Goal: Task Accomplishment & Management: Manage account settings

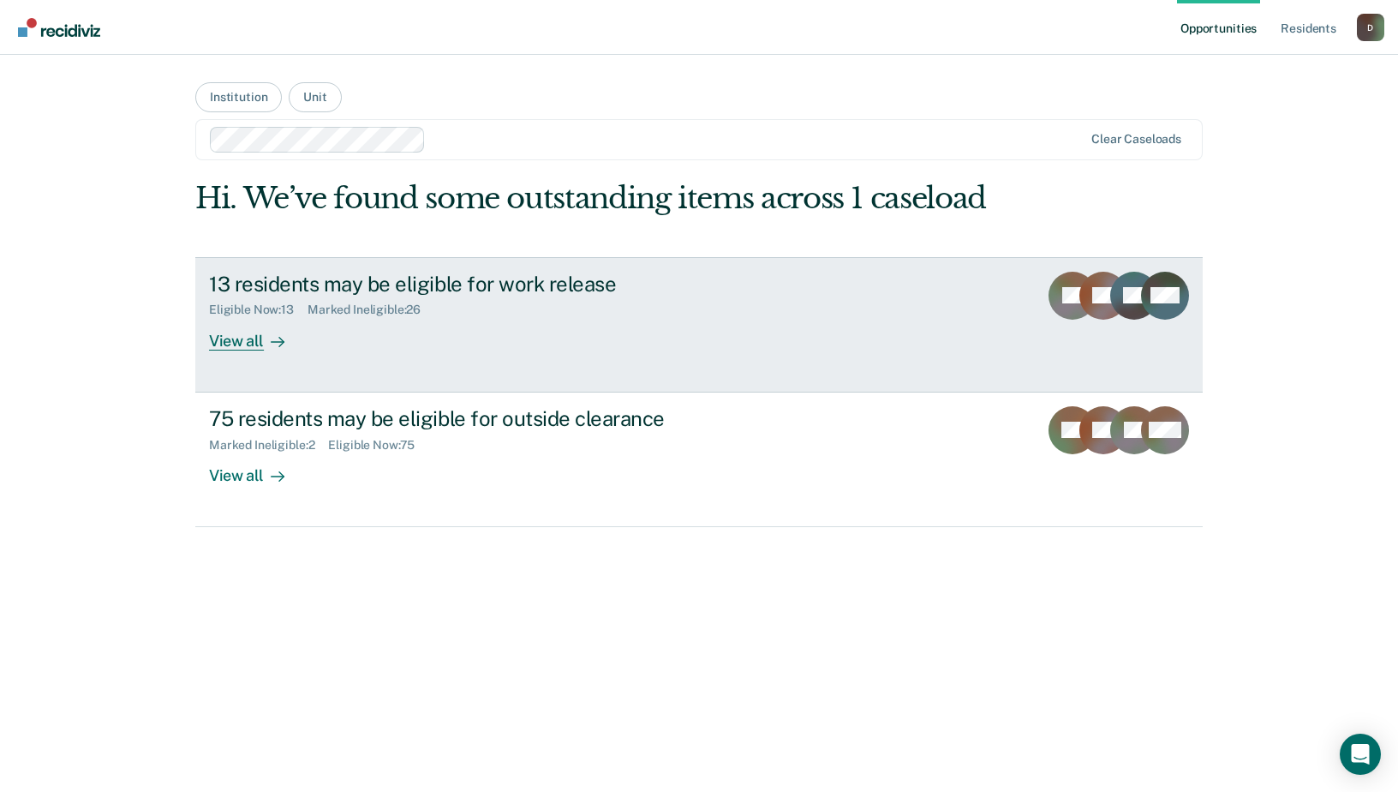
click at [248, 334] on div "View all" at bounding box center [257, 333] width 96 height 33
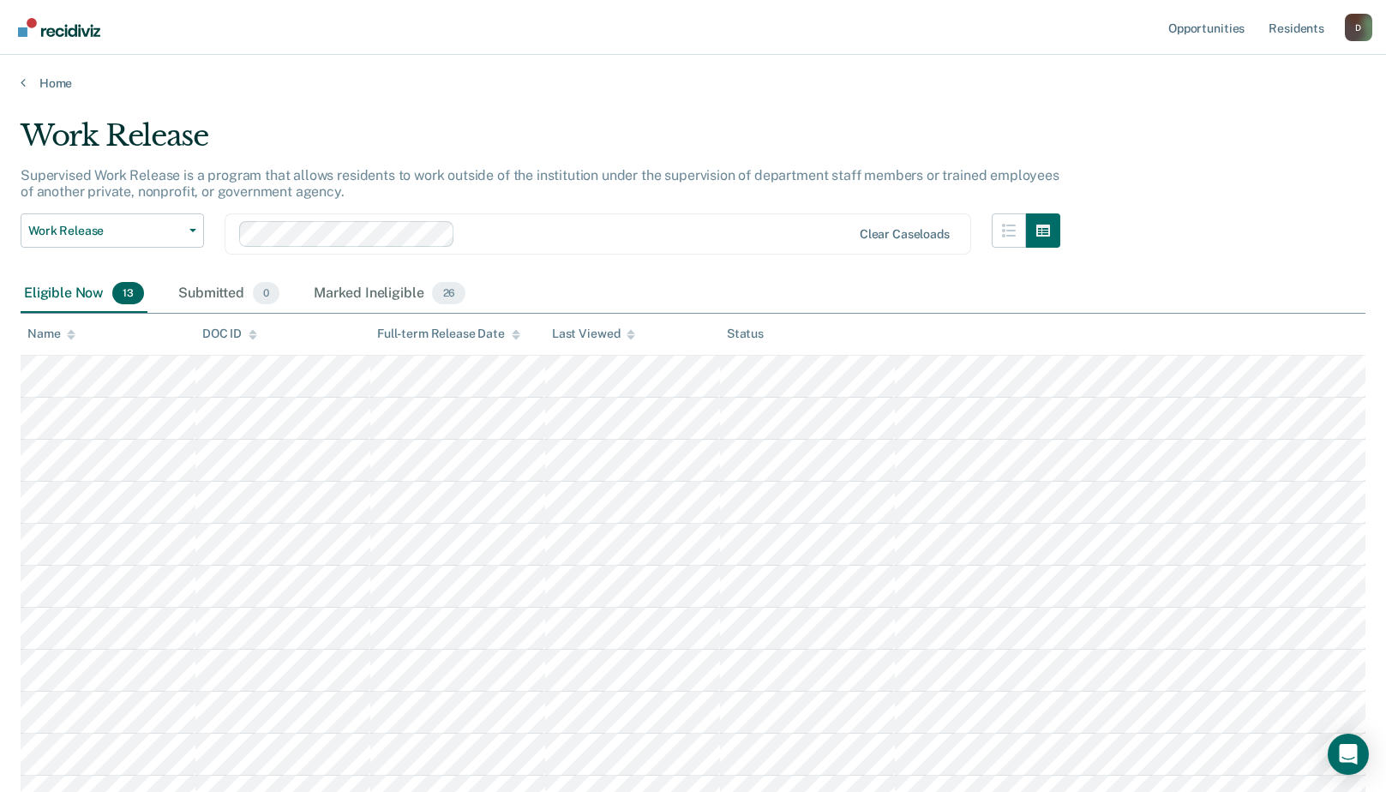
scroll to position [110, 0]
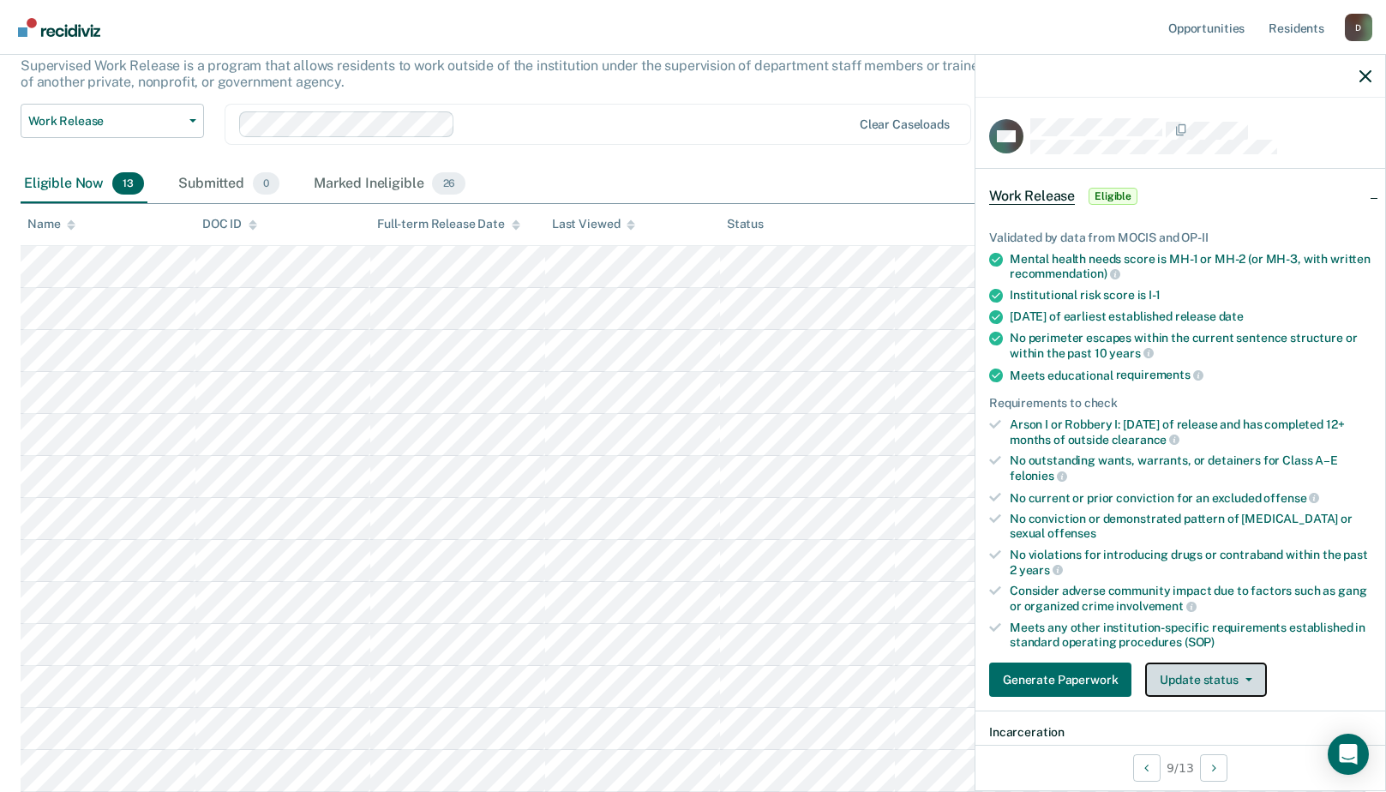
click at [1218, 680] on button "Update status" at bounding box center [1205, 679] width 121 height 34
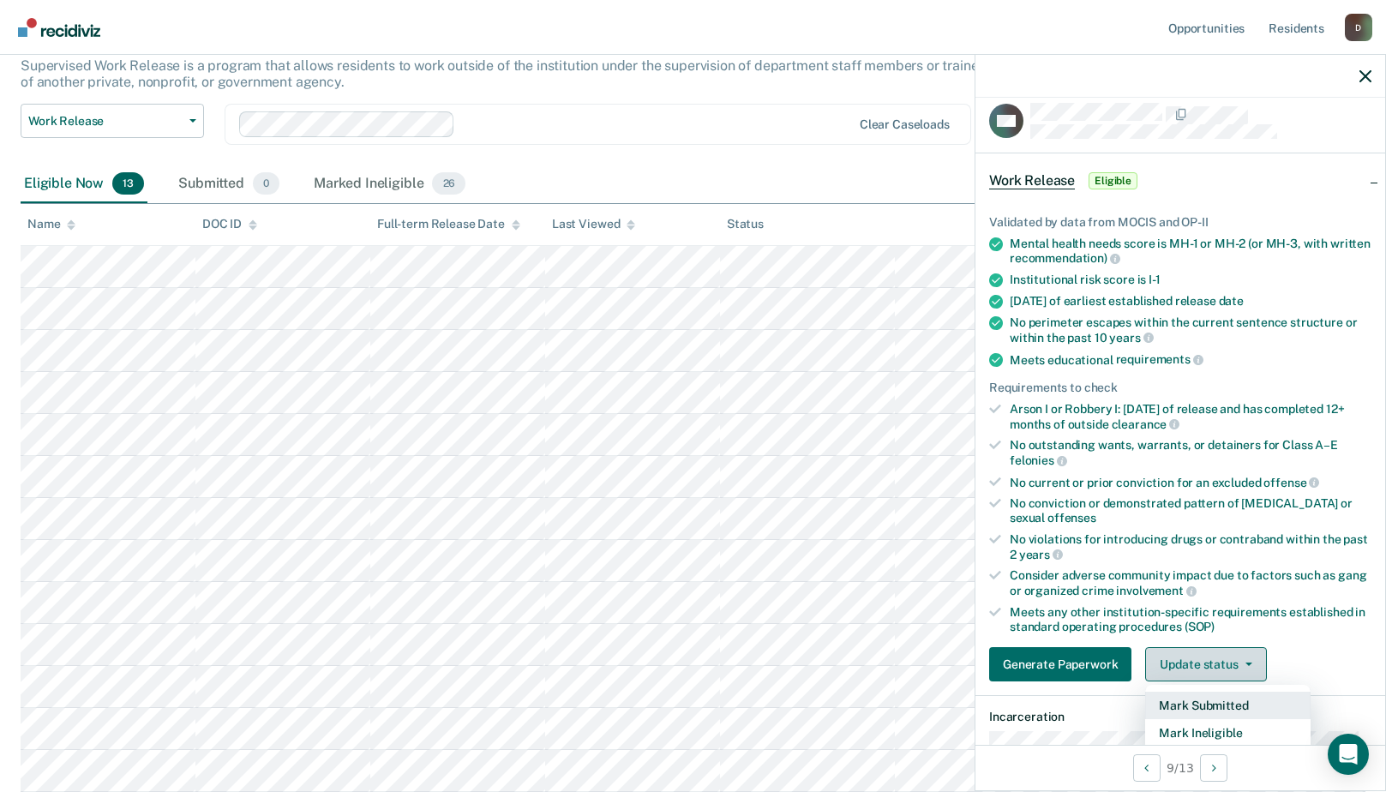
scroll to position [187, 0]
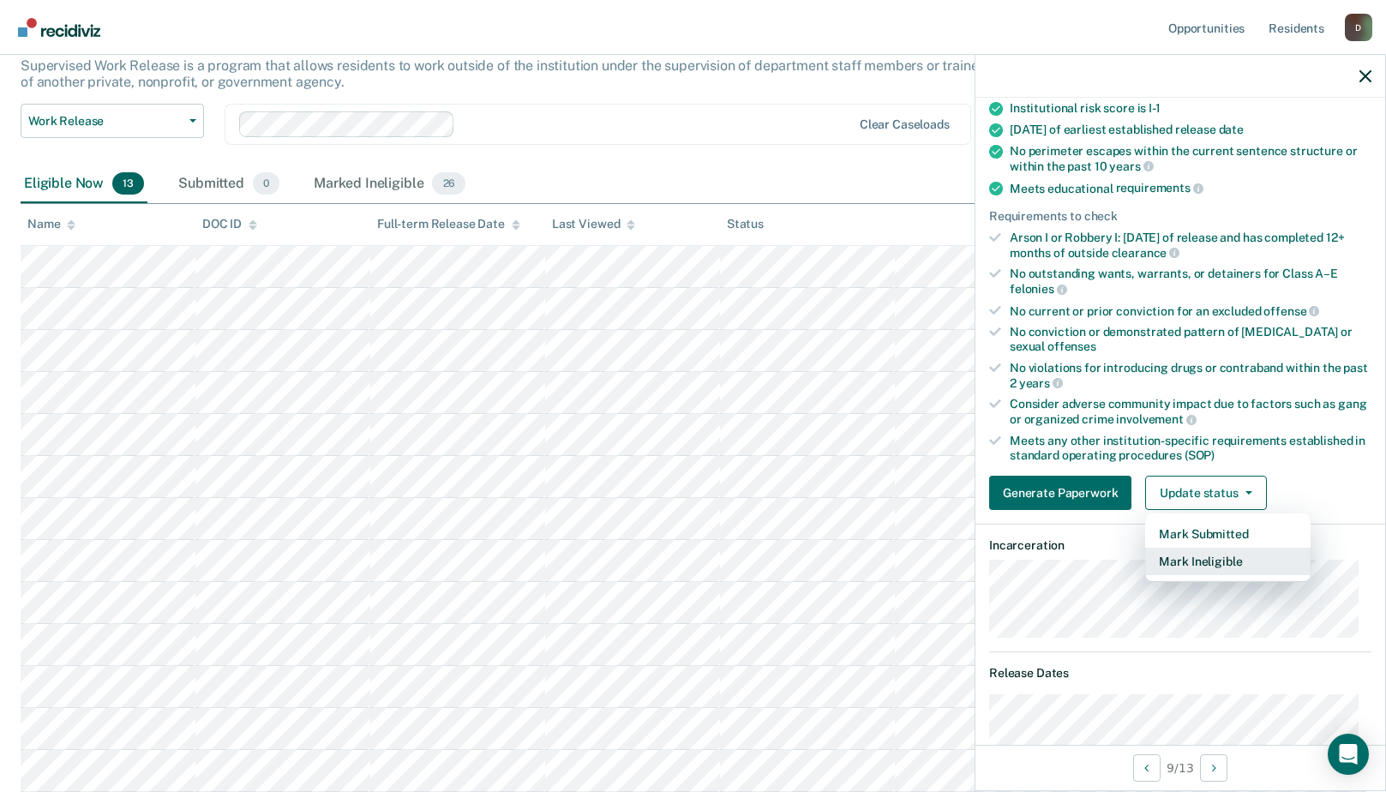
click at [1173, 564] on button "Mark Ineligible" at bounding box center [1227, 561] width 165 height 27
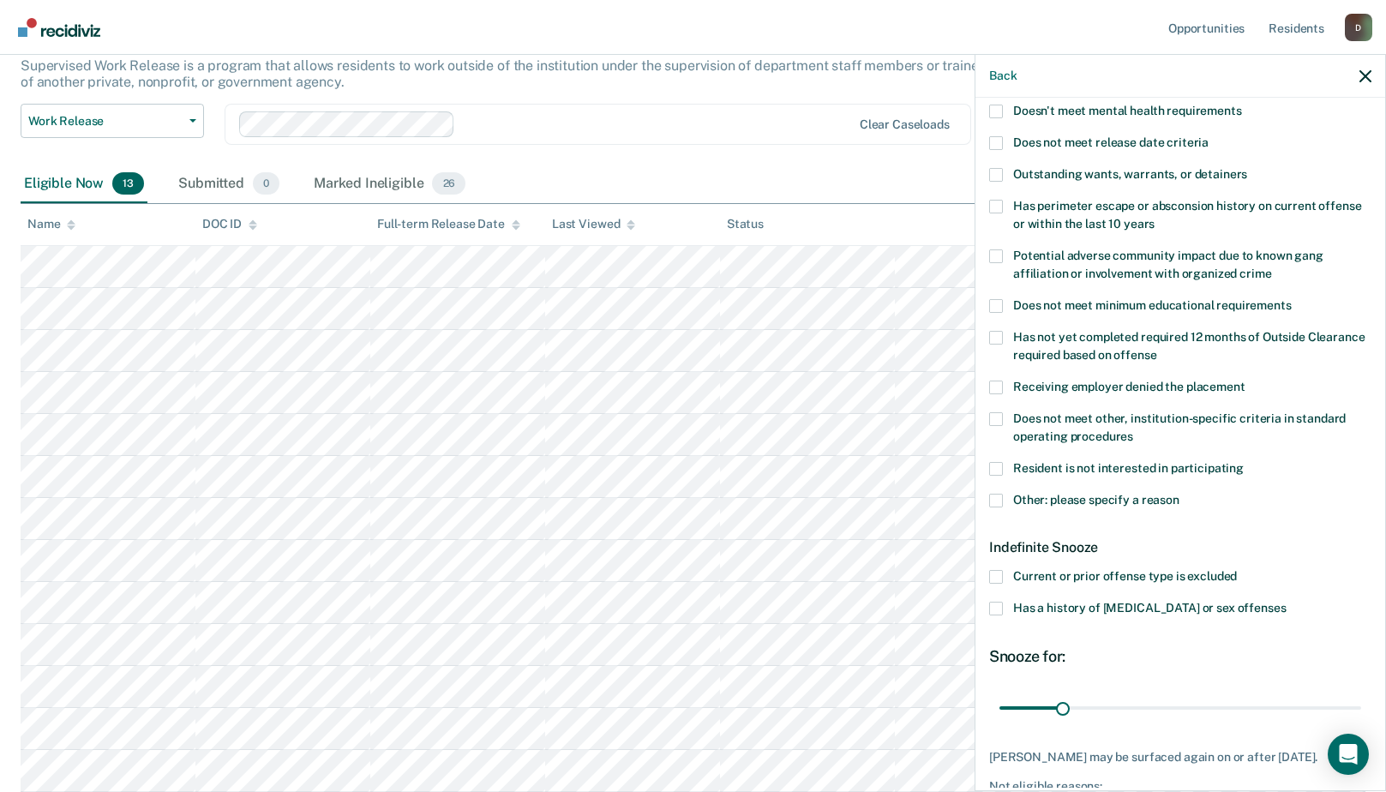
scroll to position [272, 0]
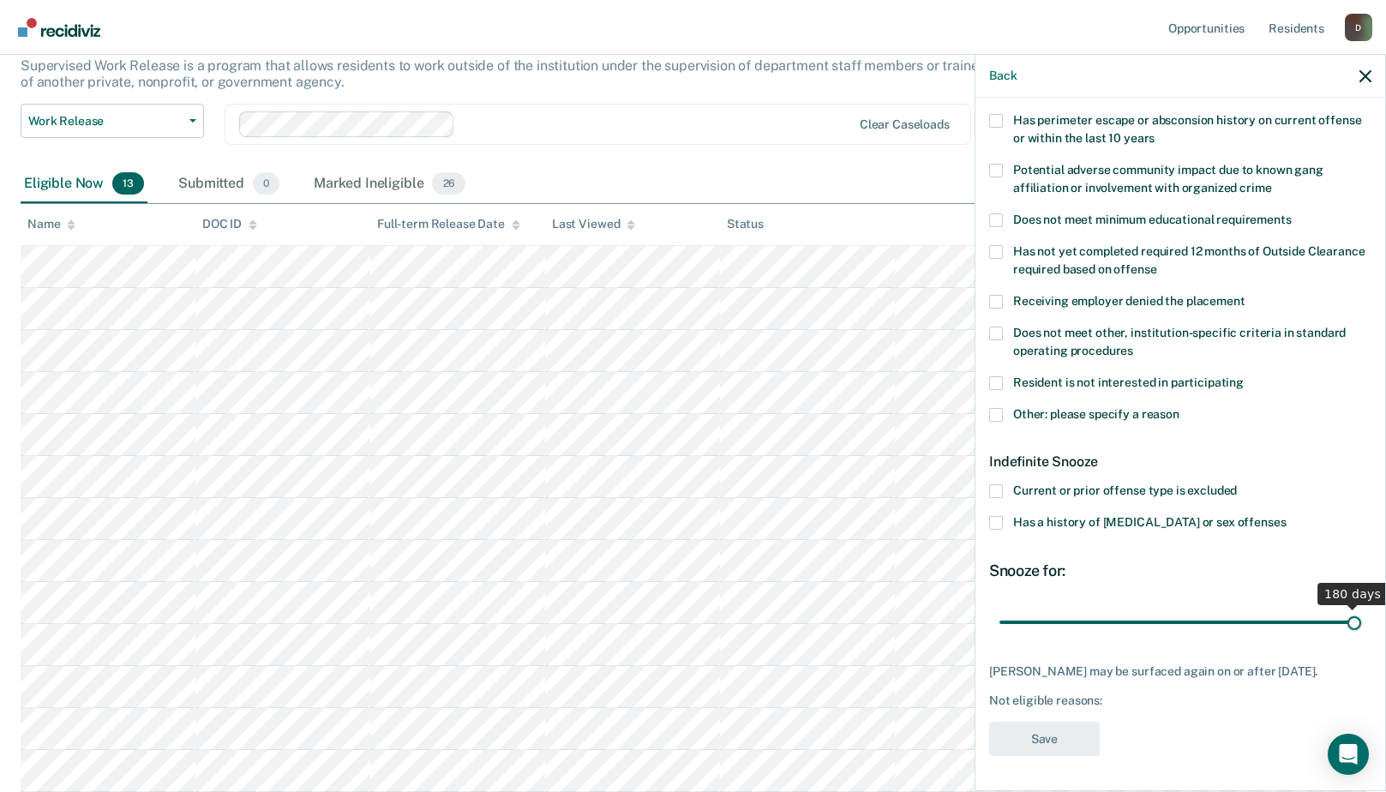
drag, startPoint x: 1066, startPoint y: 621, endPoint x: 1435, endPoint y: 617, distance: 369.3
type input "180"
click at [1361, 617] on input "range" at bounding box center [1180, 622] width 362 height 30
click at [991, 408] on span at bounding box center [996, 415] width 14 height 14
click at [1179, 408] on input "Other: please specify a reason" at bounding box center [1179, 408] width 0 height 0
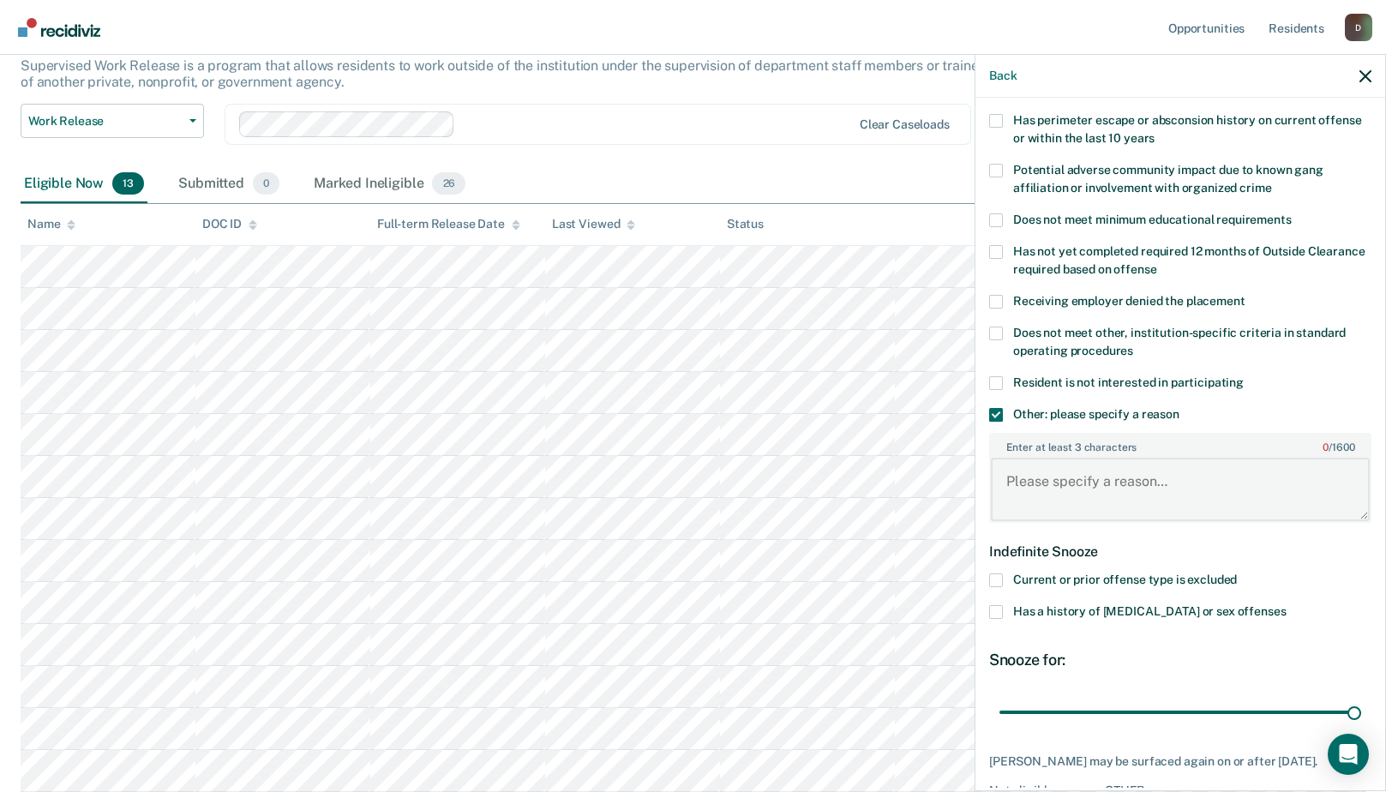
click at [1027, 477] on textarea "Enter at least 3 characters 0 / 1600" at bounding box center [1180, 489] width 379 height 63
click at [1214, 478] on textarea "13 violations in [DATE] 6 #11's" at bounding box center [1180, 489] width 379 height 63
type textarea "13 violations in [DATE] 6 #11's C3 sanction until [DATE]"
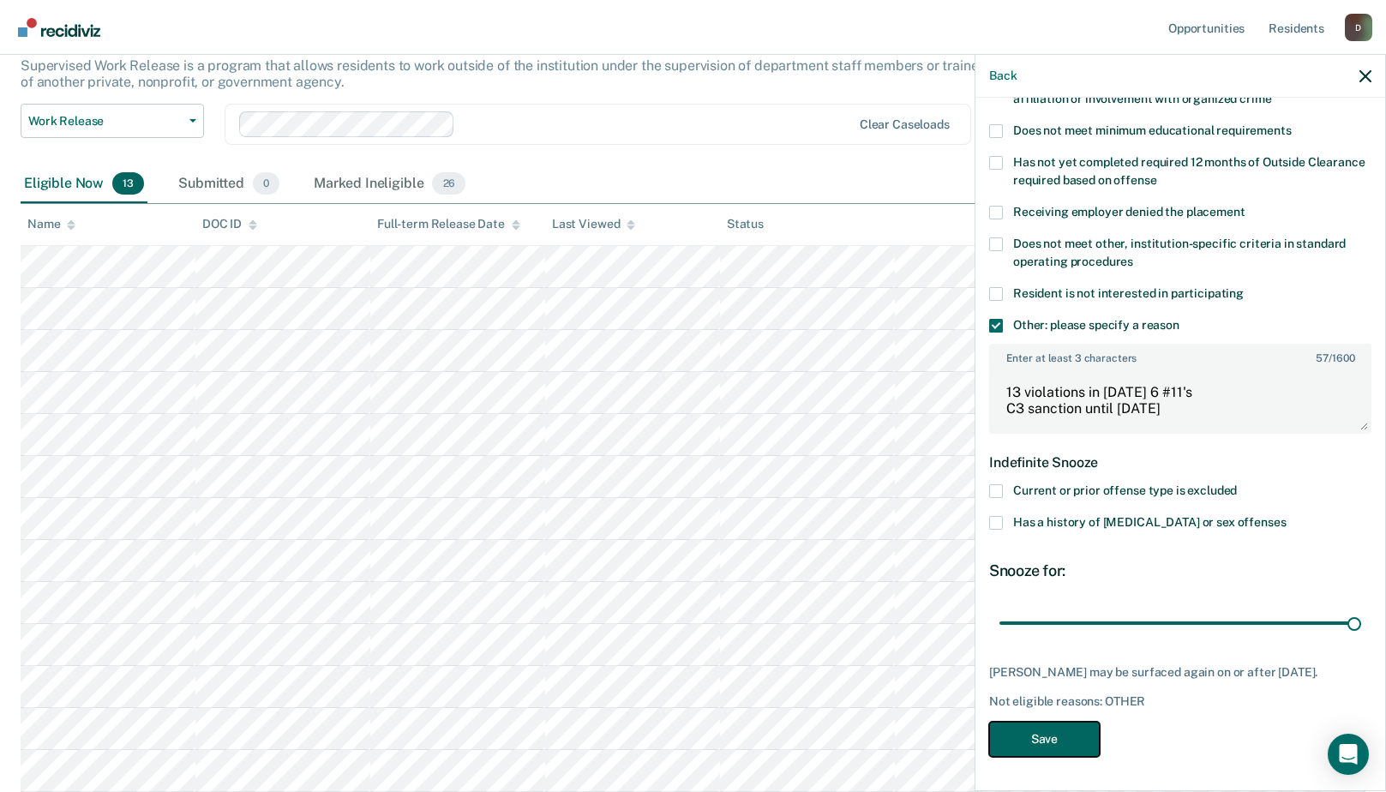
click at [1043, 738] on button "Save" at bounding box center [1044, 738] width 111 height 35
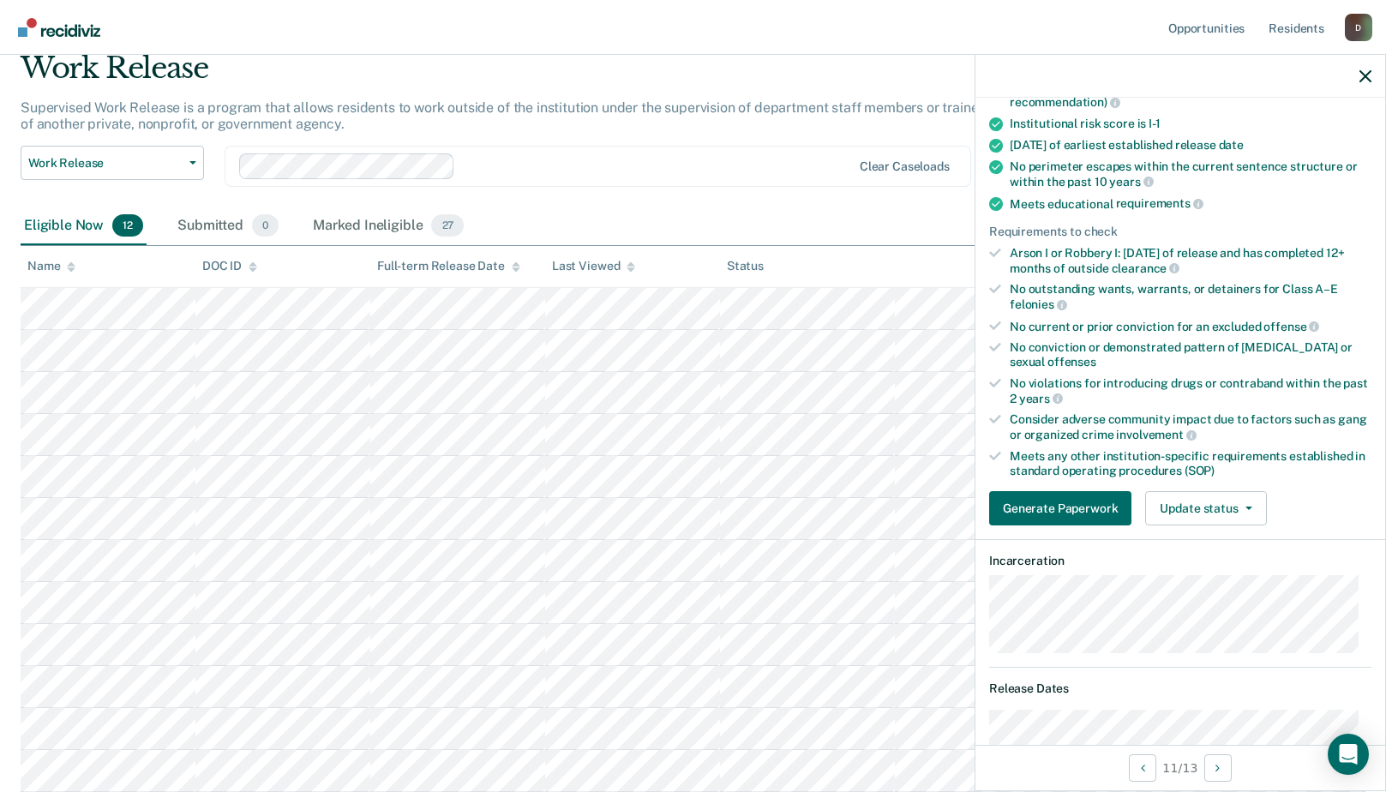
scroll to position [343, 0]
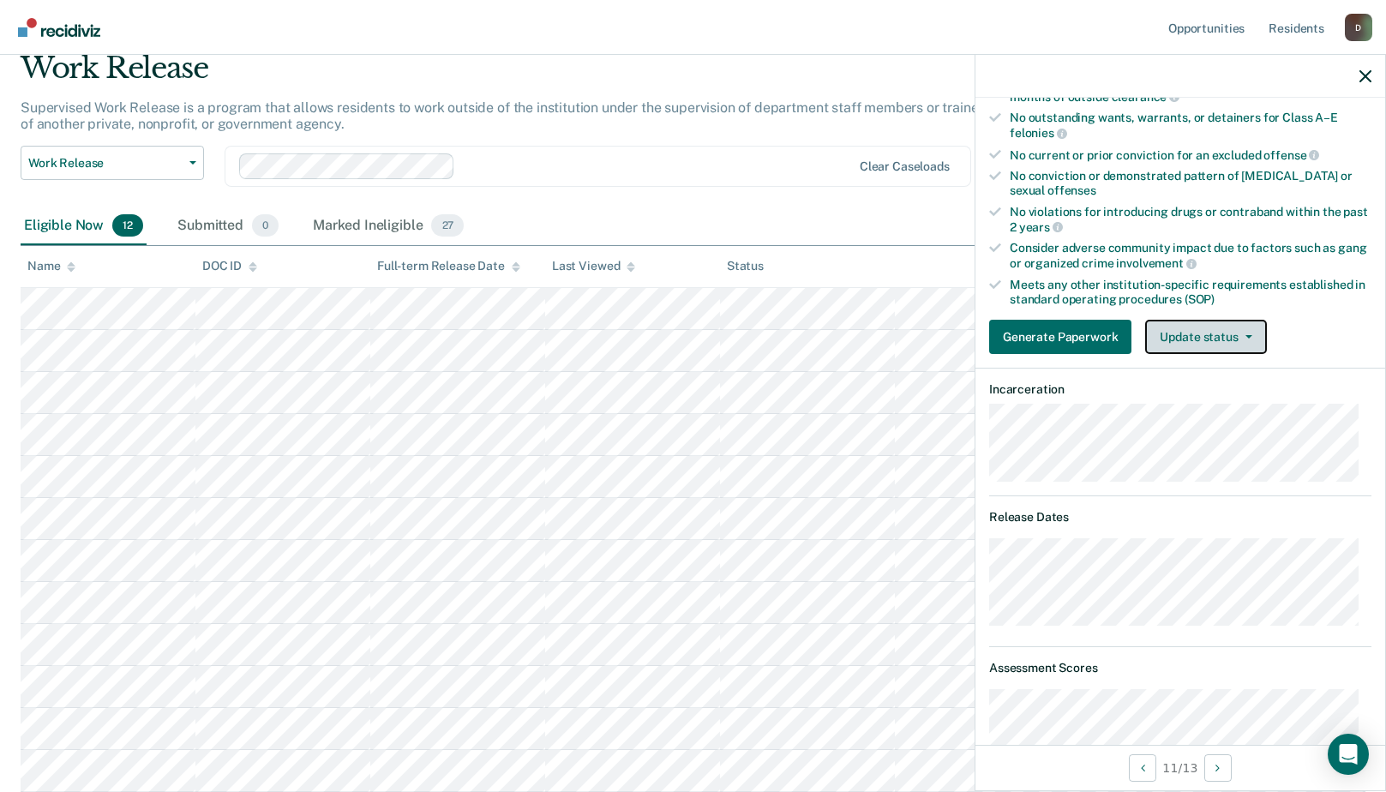
click at [1221, 332] on button "Update status" at bounding box center [1205, 337] width 121 height 34
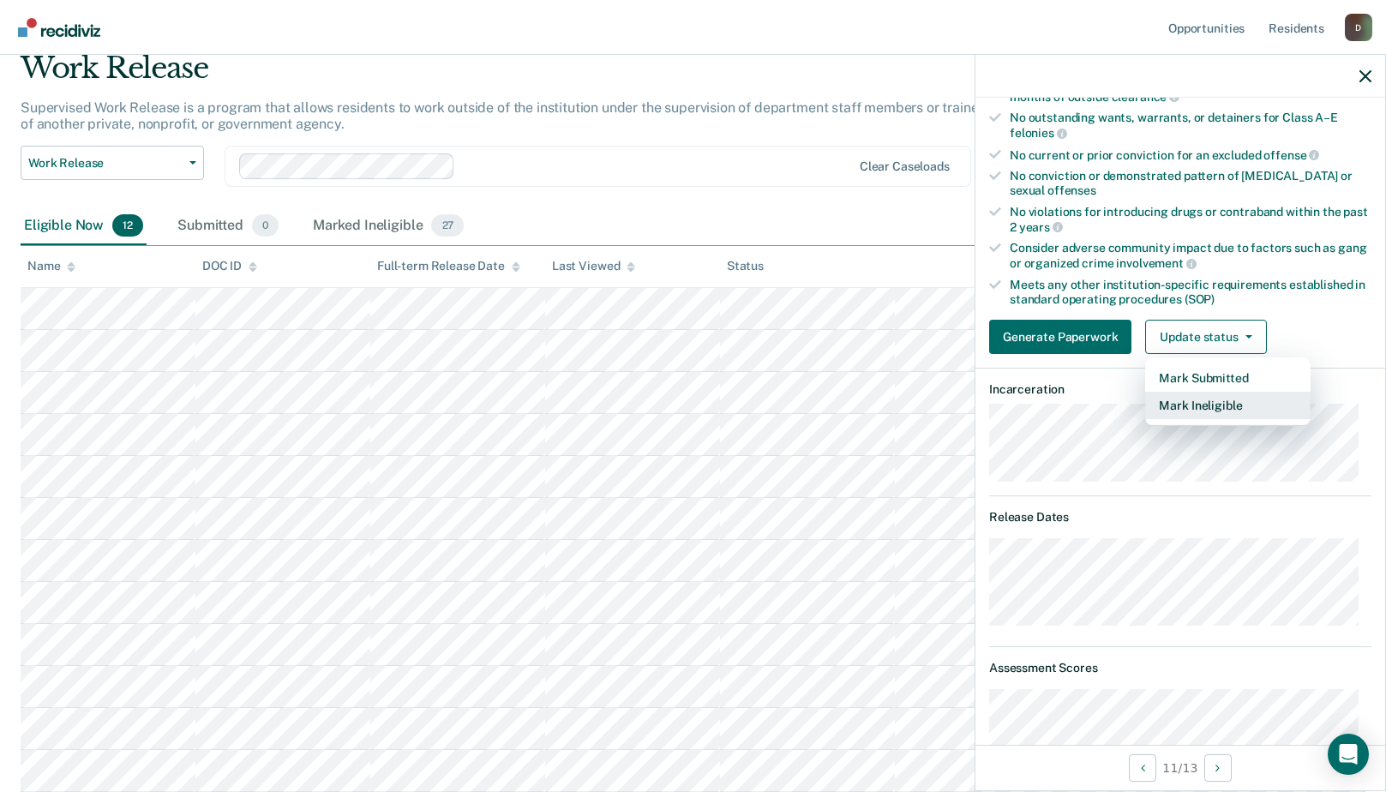
click at [1186, 403] on button "Mark Ineligible" at bounding box center [1227, 405] width 165 height 27
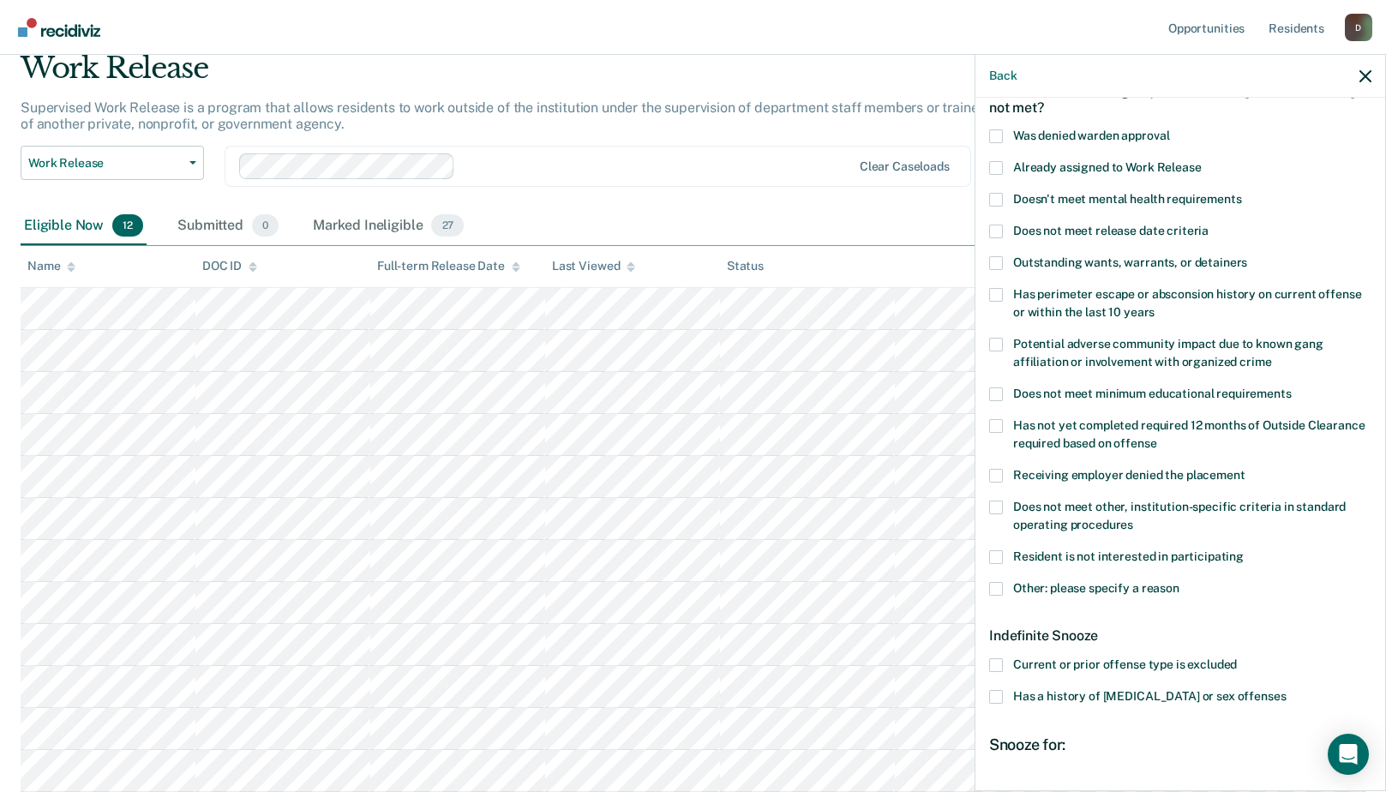
scroll to position [184, 0]
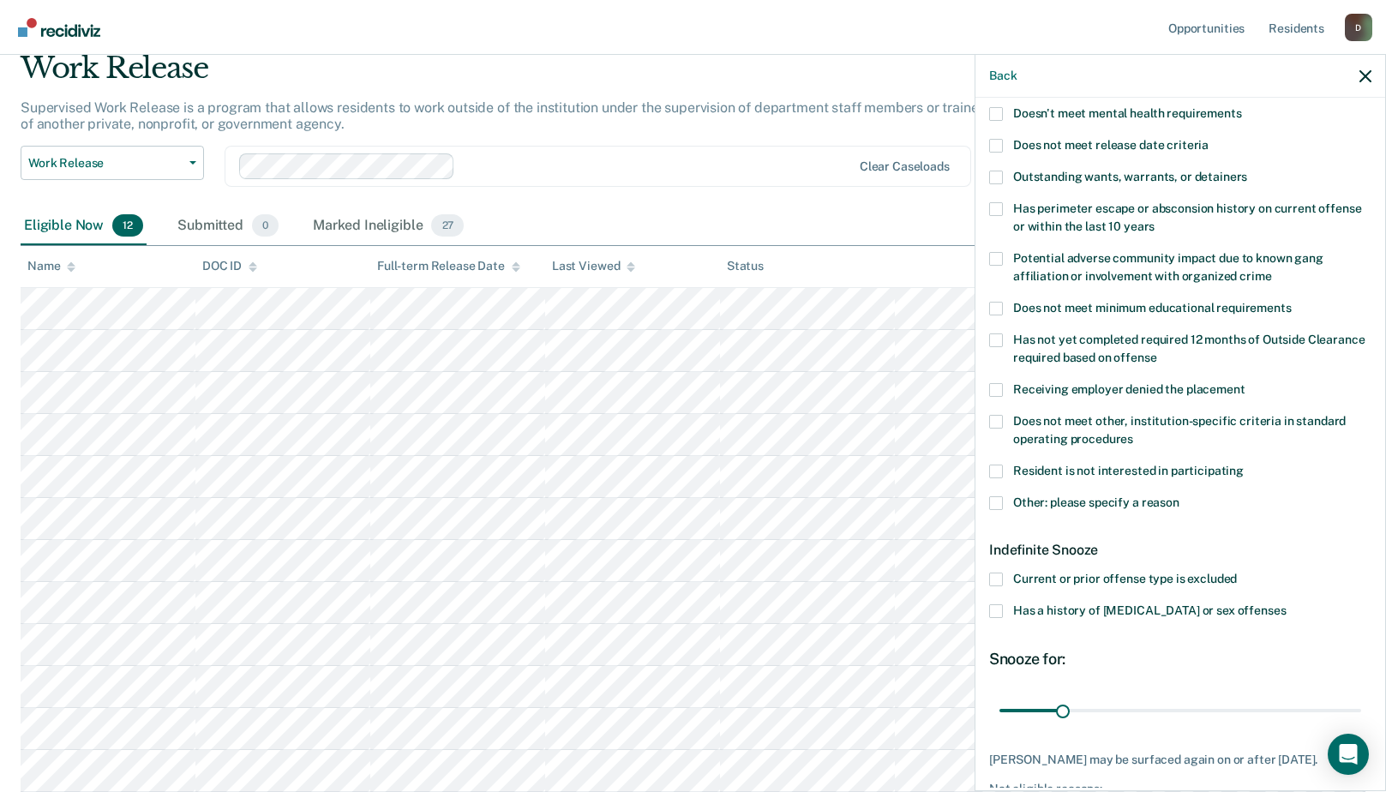
click at [998, 505] on span at bounding box center [996, 503] width 14 height 14
click at [1179, 496] on input "Other: please specify a reason" at bounding box center [1179, 496] width 0 height 0
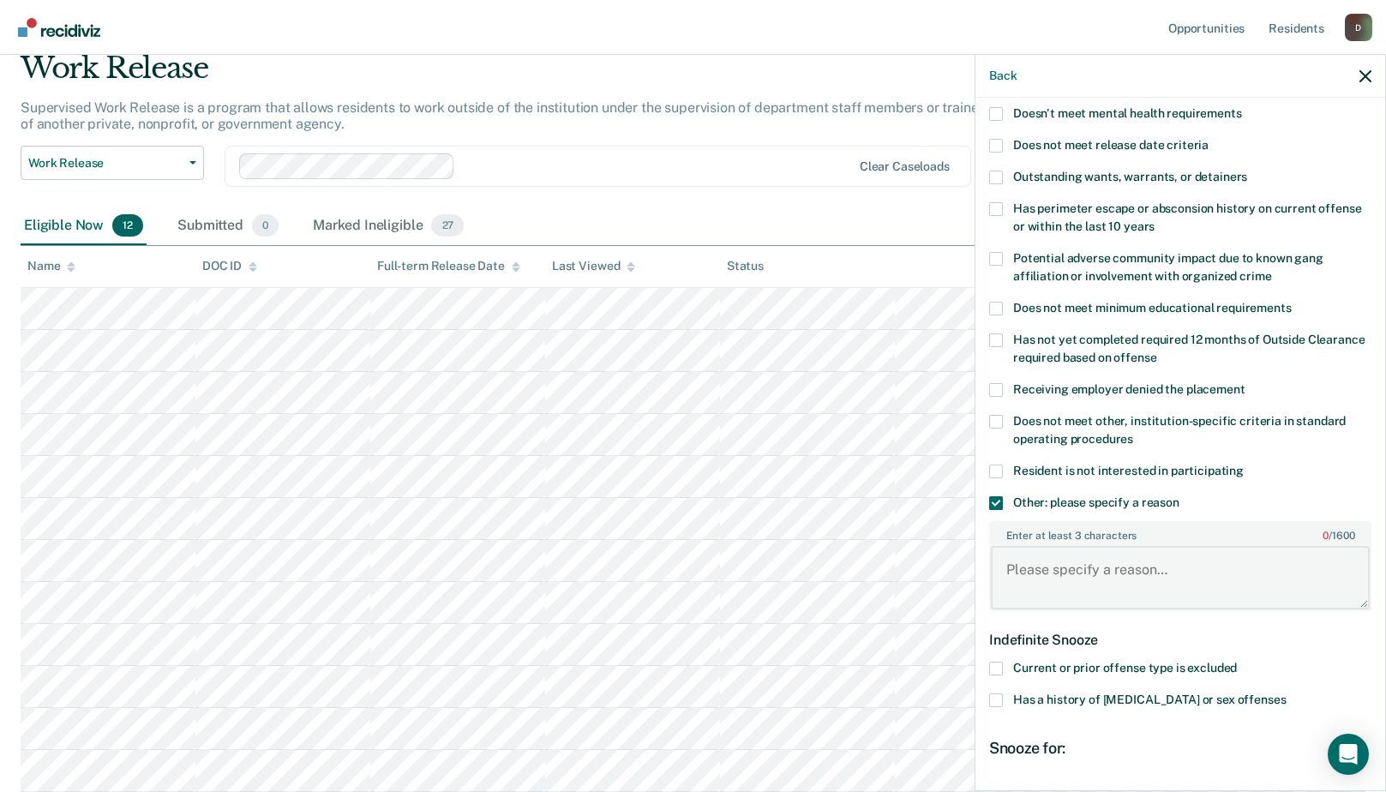
click at [1038, 574] on textarea "Enter at least 3 characters 0 / 1600" at bounding box center [1180, 577] width 379 height 63
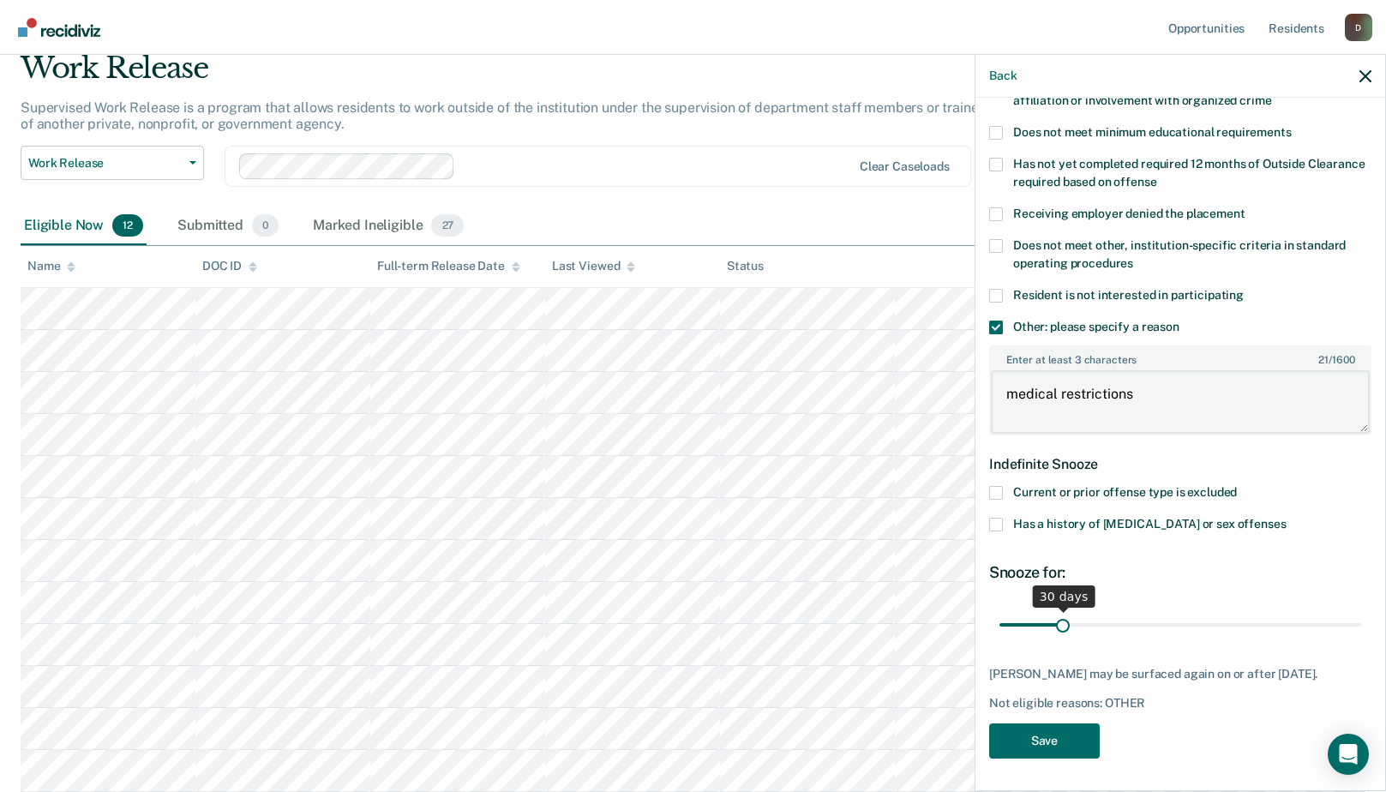
type textarea "medical restrictions"
drag, startPoint x: 1065, startPoint y: 624, endPoint x: 1435, endPoint y: 634, distance: 370.3
type input "180"
click at [1361, 634] on input "range" at bounding box center [1180, 624] width 362 height 30
click at [1075, 737] on button "Save" at bounding box center [1044, 740] width 111 height 35
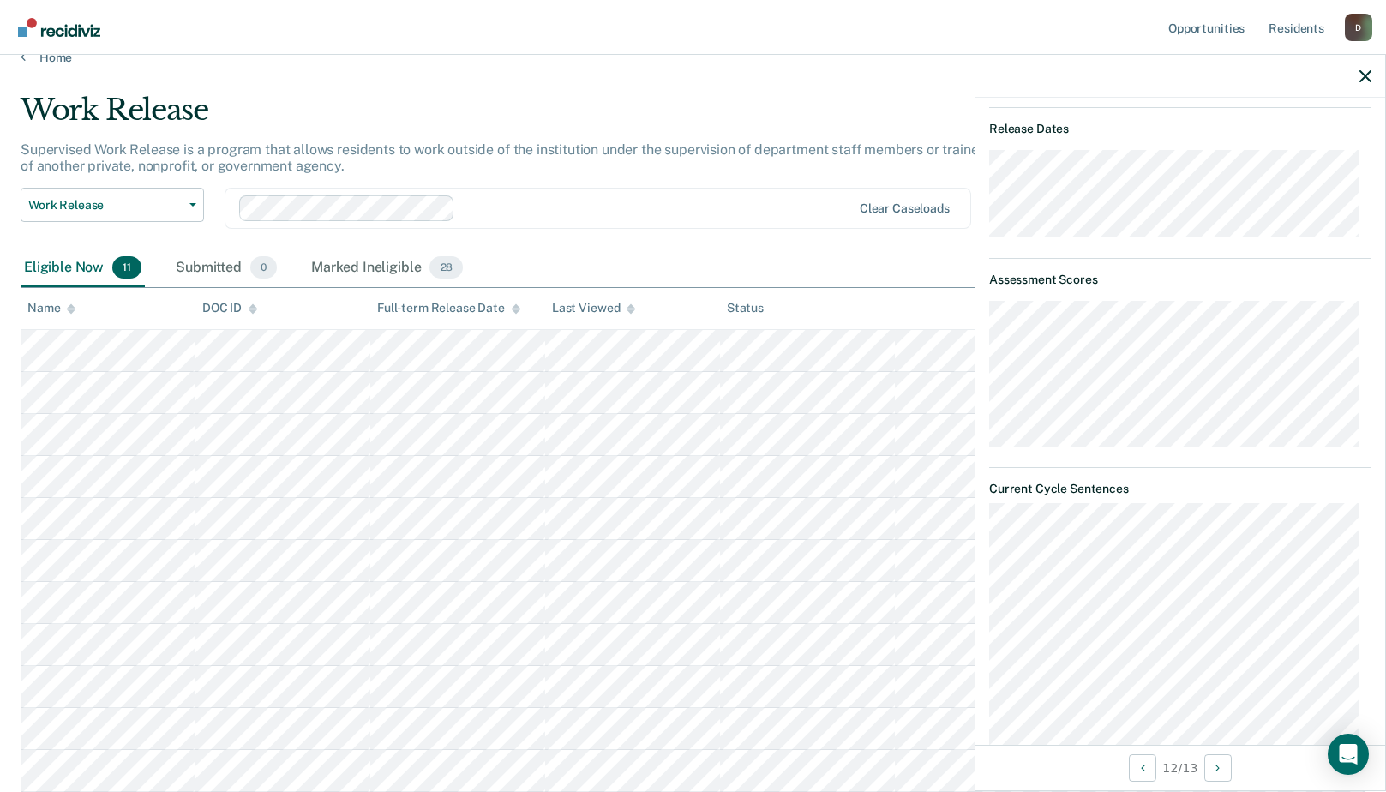
scroll to position [474, 0]
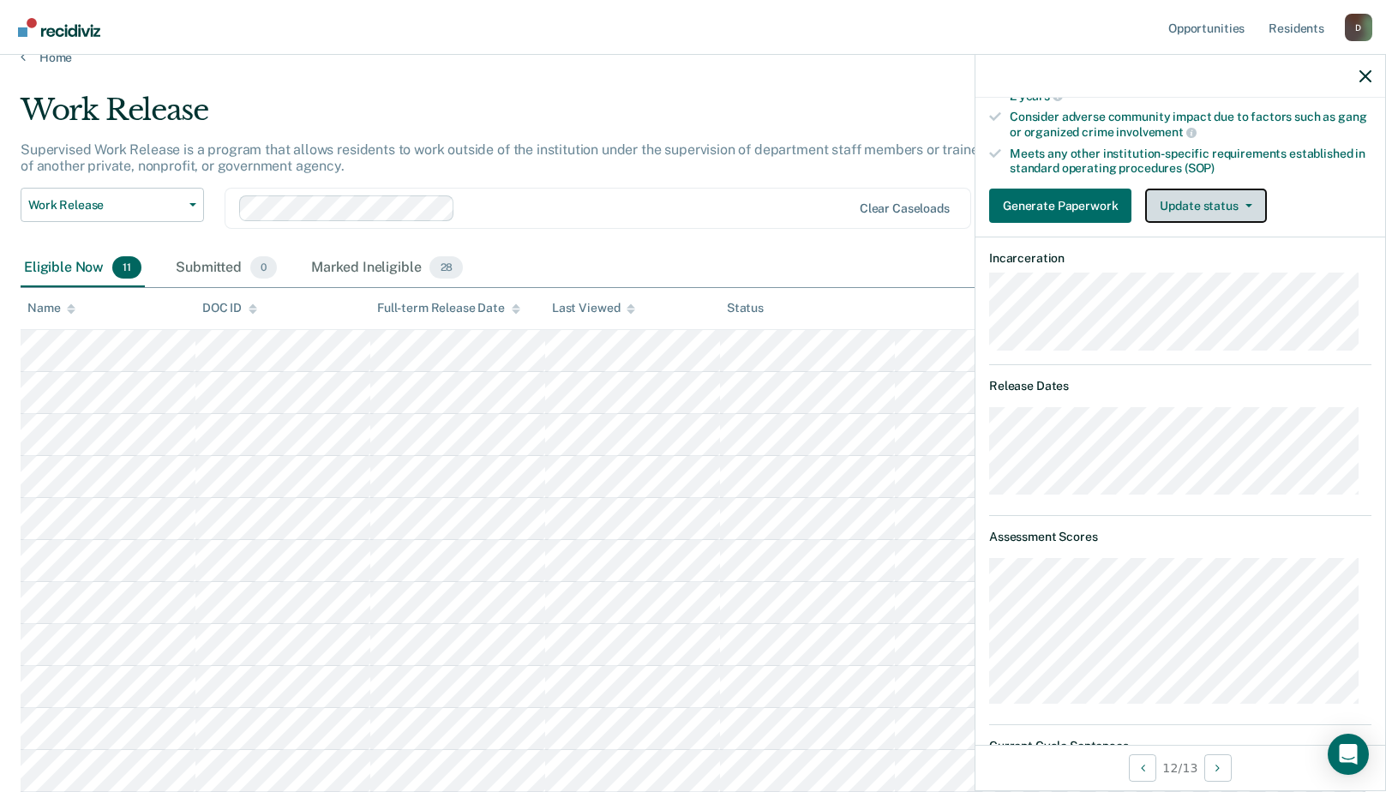
click at [1236, 201] on button "Update status" at bounding box center [1205, 206] width 121 height 34
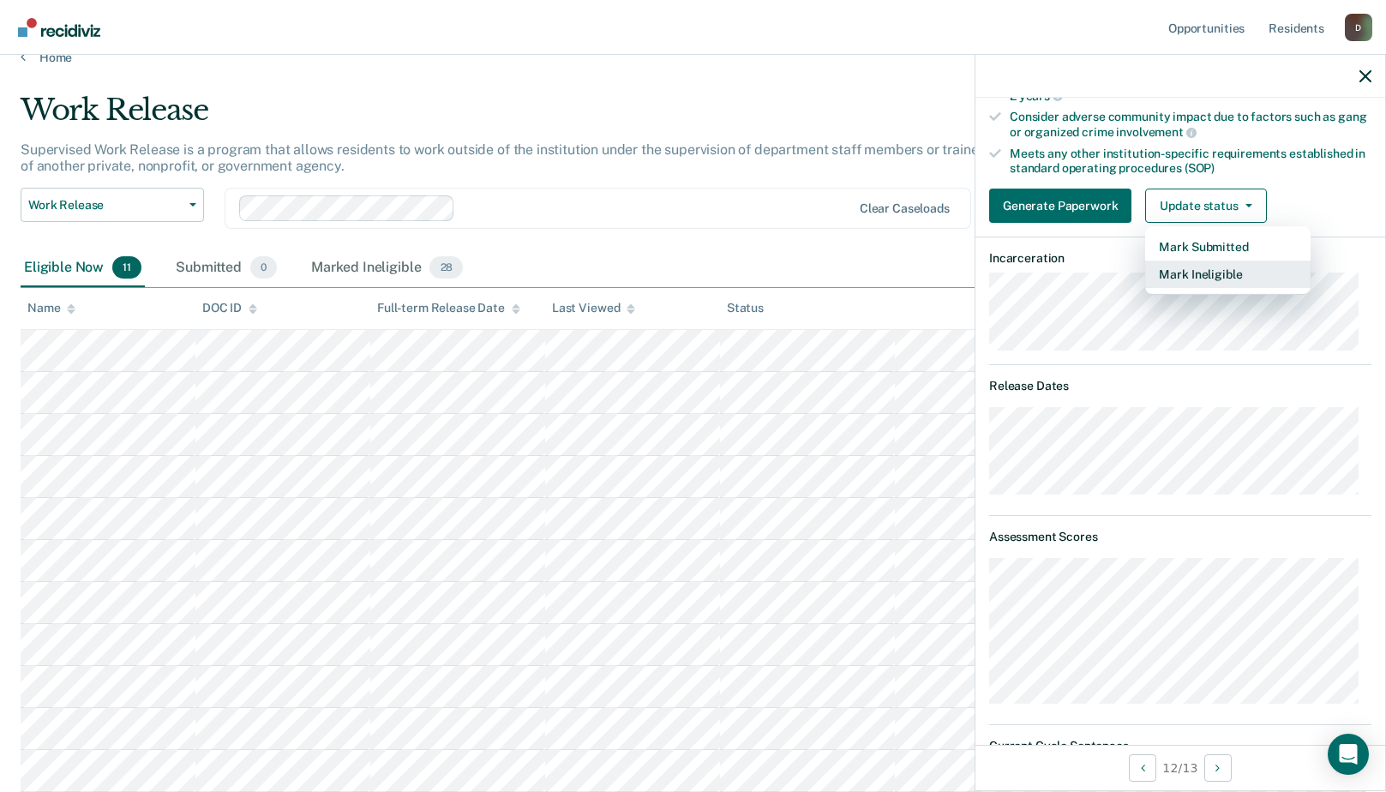
click at [1227, 276] on button "Mark Ineligible" at bounding box center [1227, 273] width 165 height 27
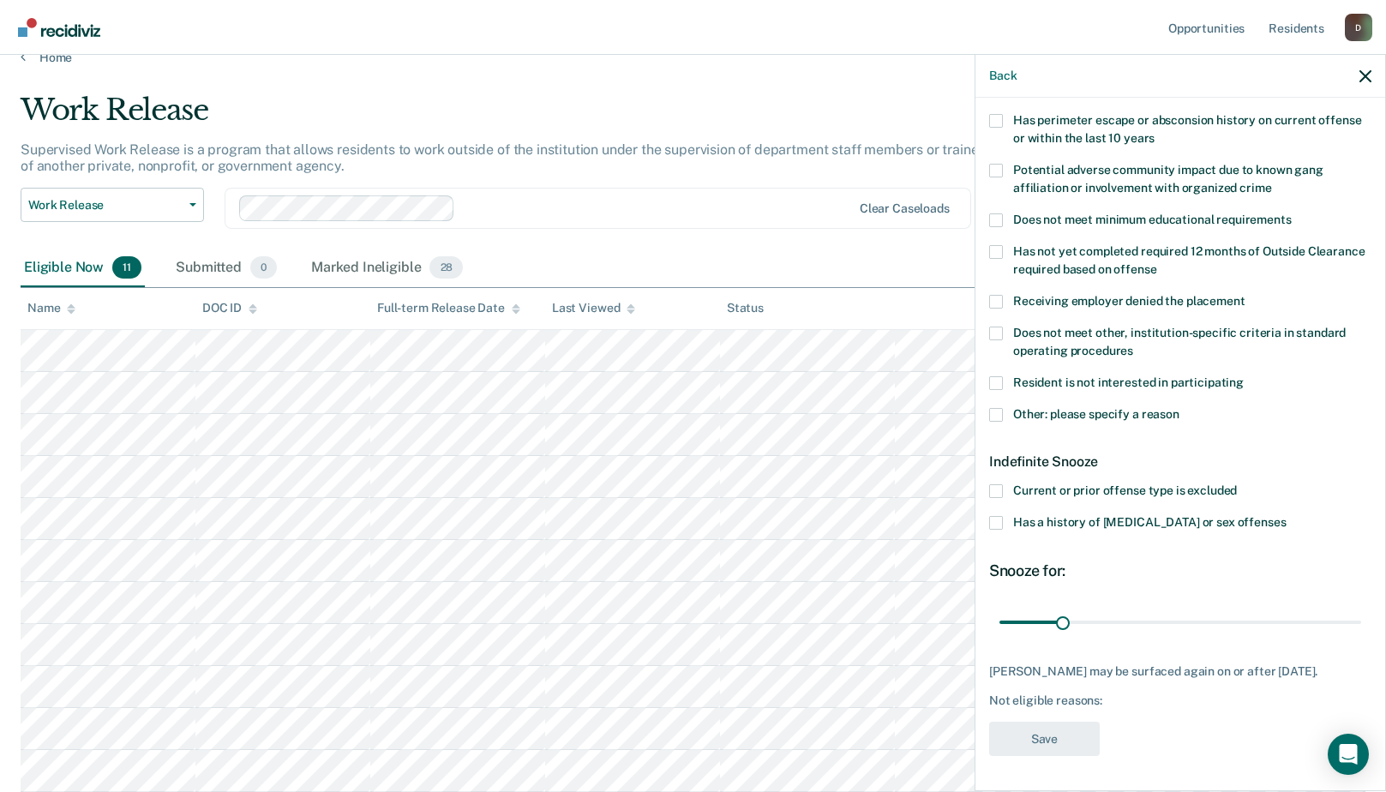
click at [999, 516] on span at bounding box center [996, 523] width 14 height 14
click at [1285, 516] on input "Has a history of [MEDICAL_DATA] or sex offenses" at bounding box center [1285, 516] width 0 height 0
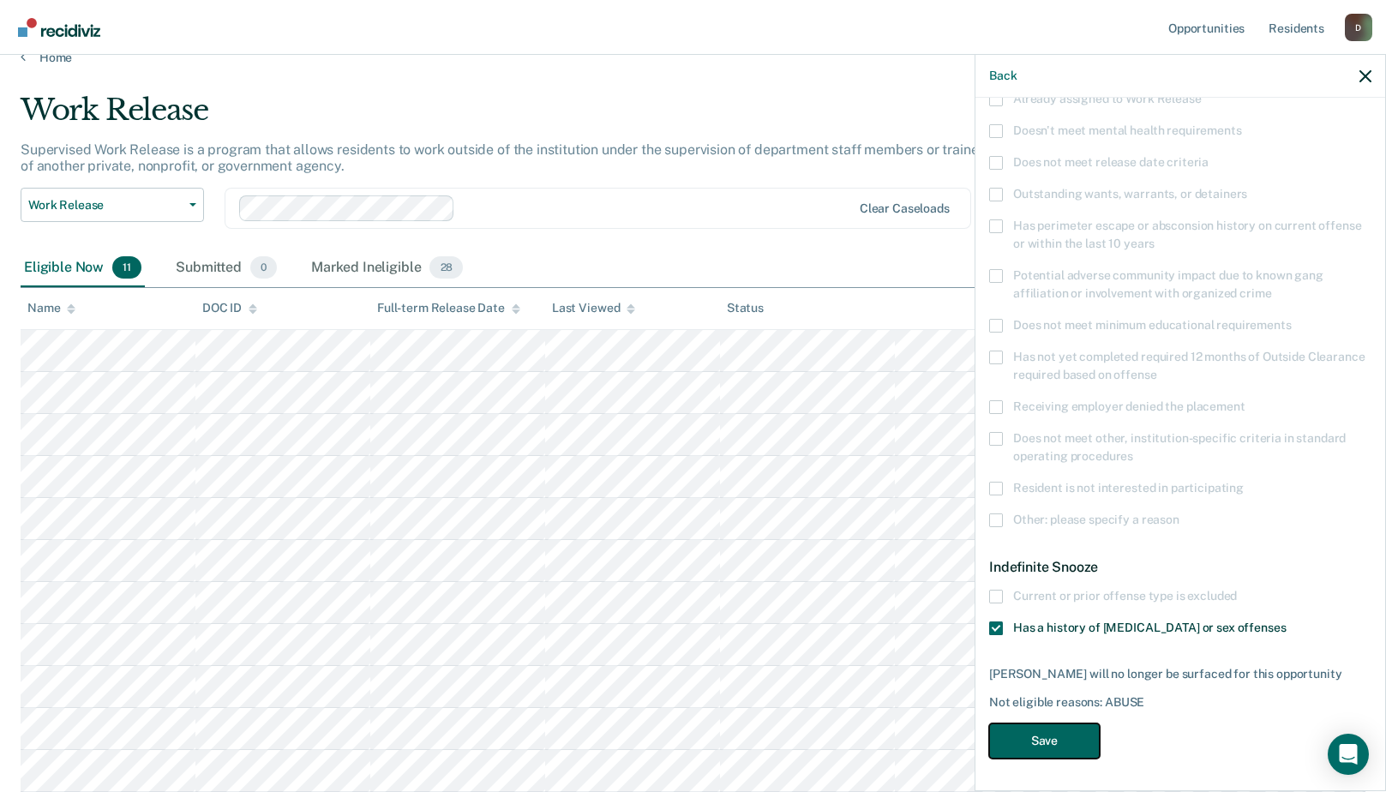
click at [1044, 732] on button "Save" at bounding box center [1044, 740] width 111 height 35
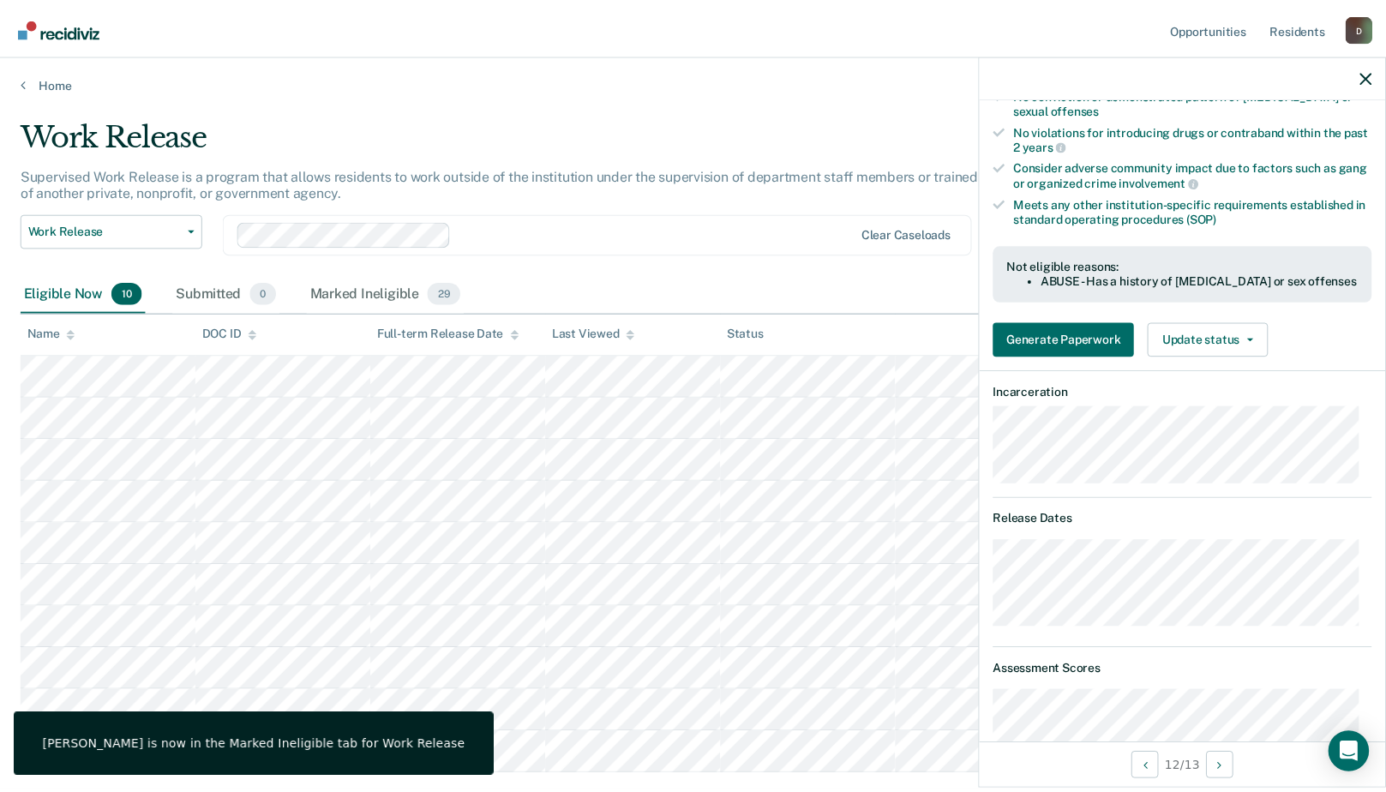
scroll to position [767, 0]
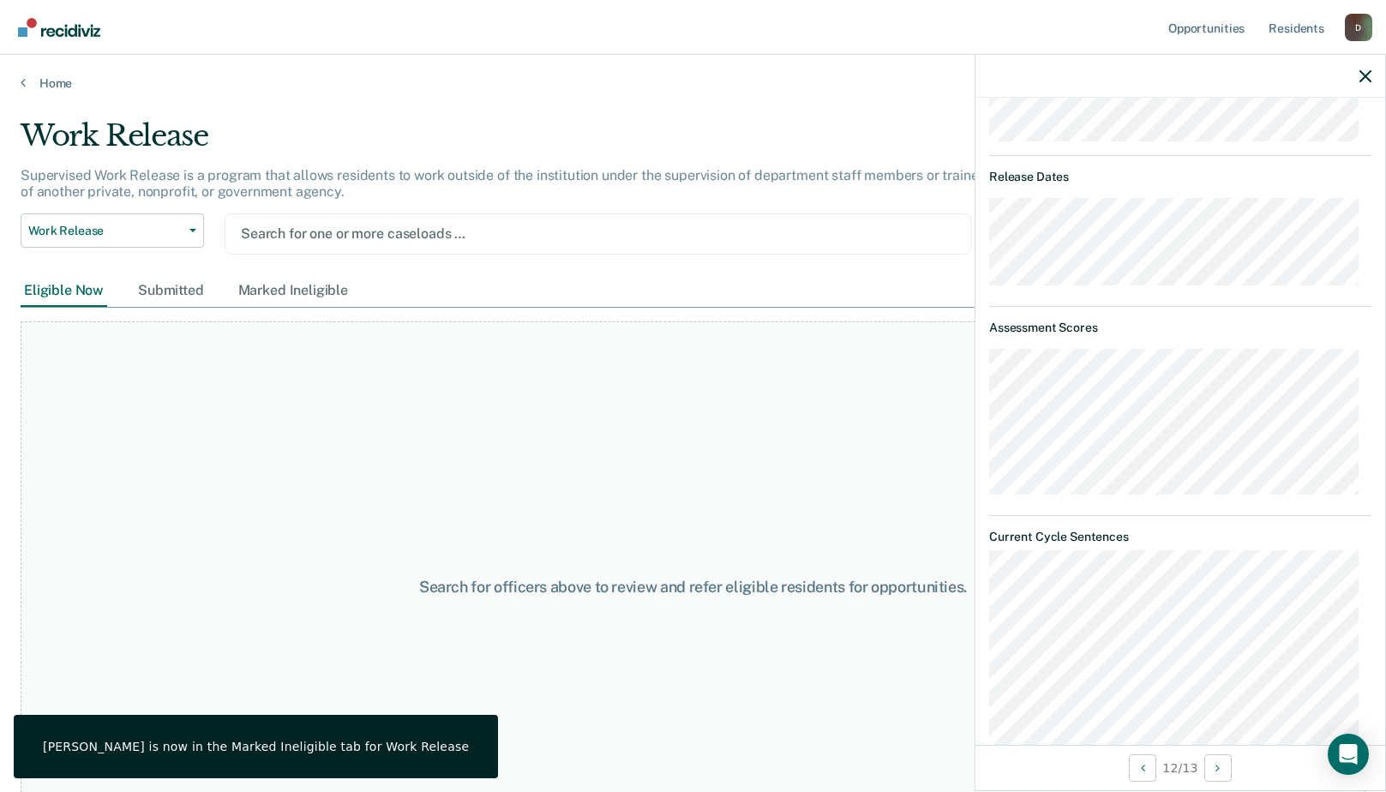
click at [839, 234] on div at bounding box center [598, 234] width 714 height 20
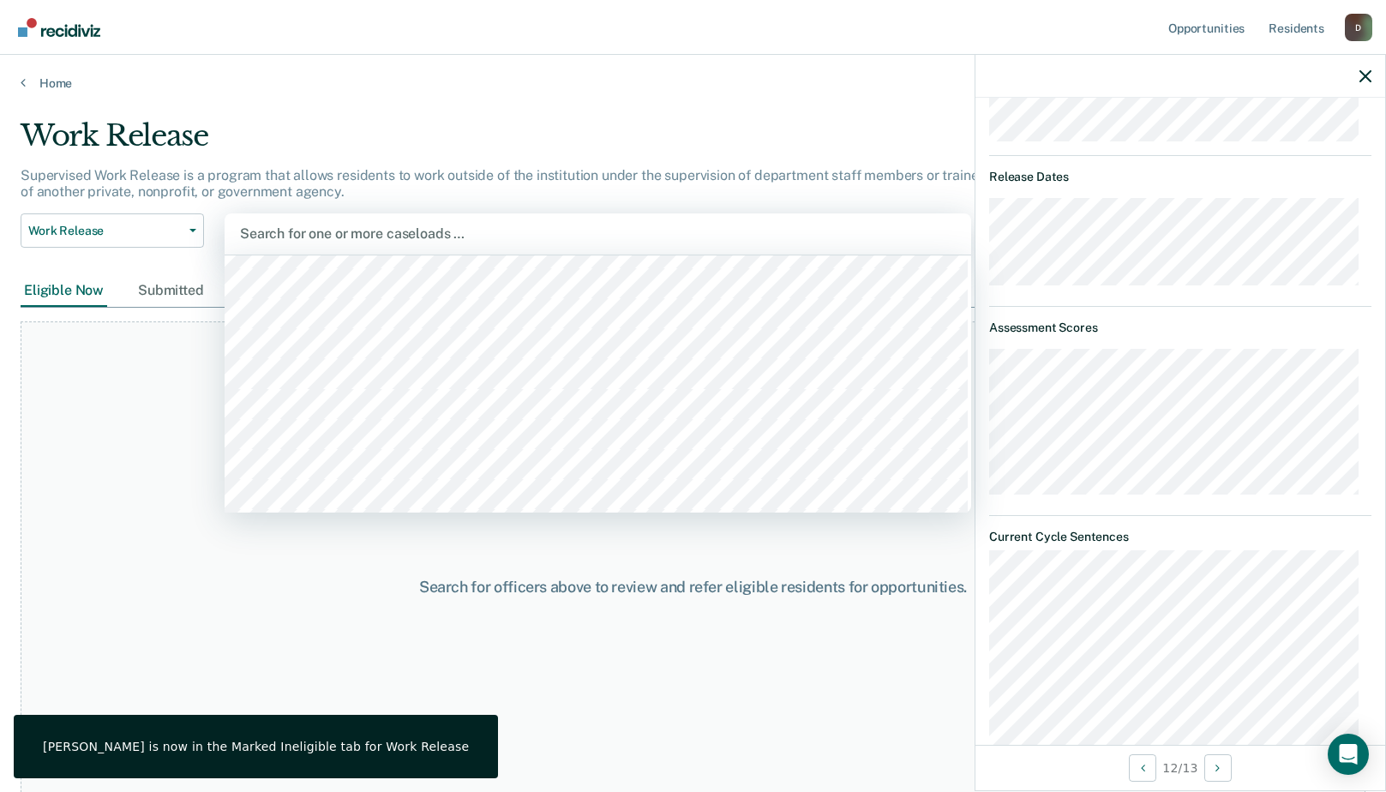
scroll to position [1028, 0]
type input "tcc"
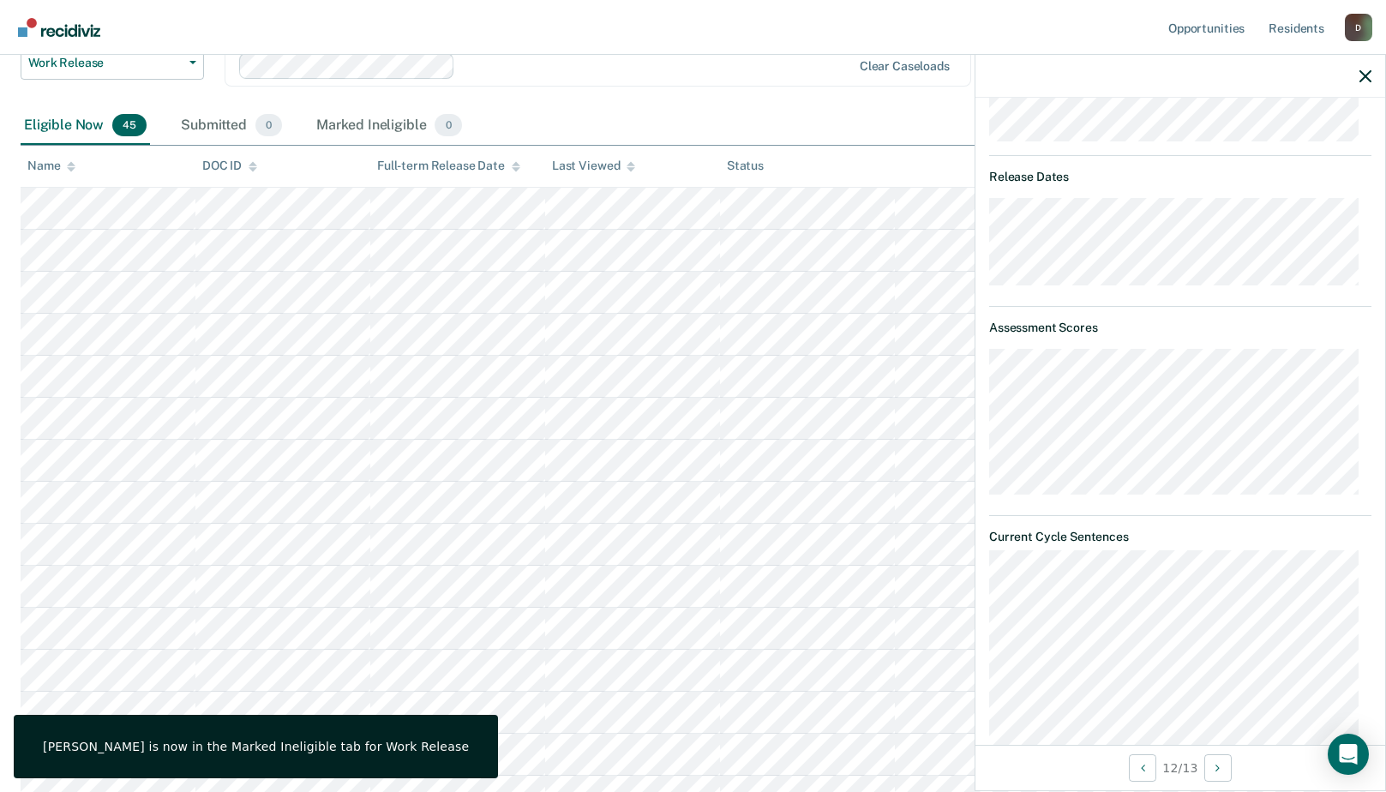
scroll to position [0, 0]
